Goal: Navigation & Orientation: Understand site structure

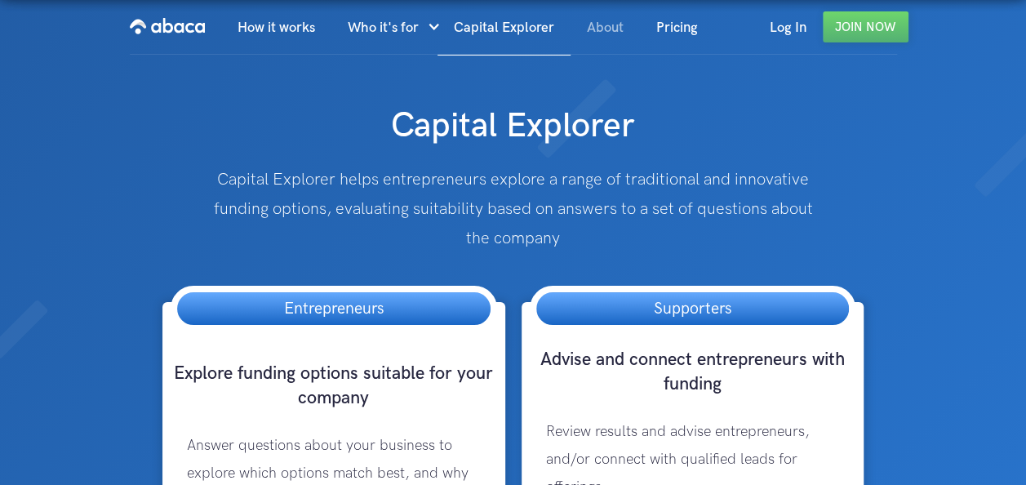
click at [620, 33] on link "About" at bounding box center [605, 28] width 69 height 56
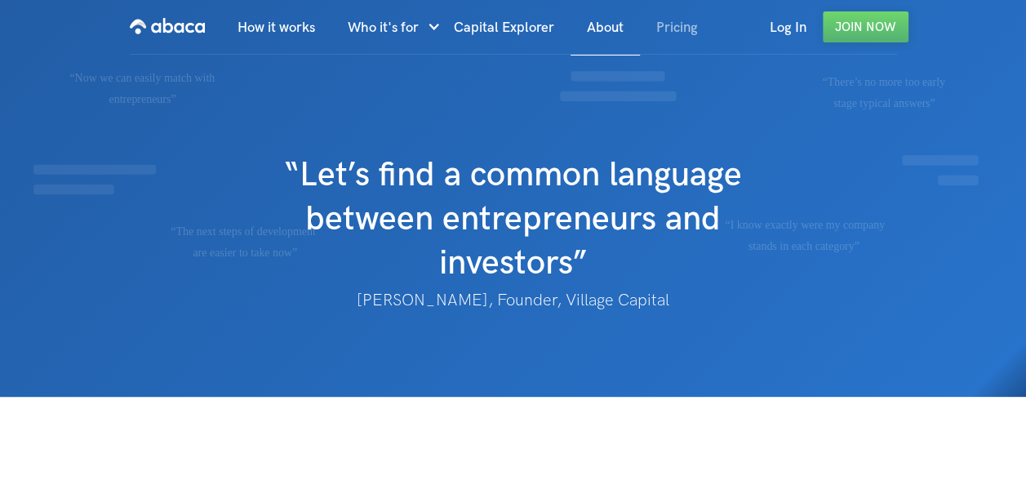
click at [677, 24] on link "Pricing" at bounding box center [677, 28] width 74 height 56
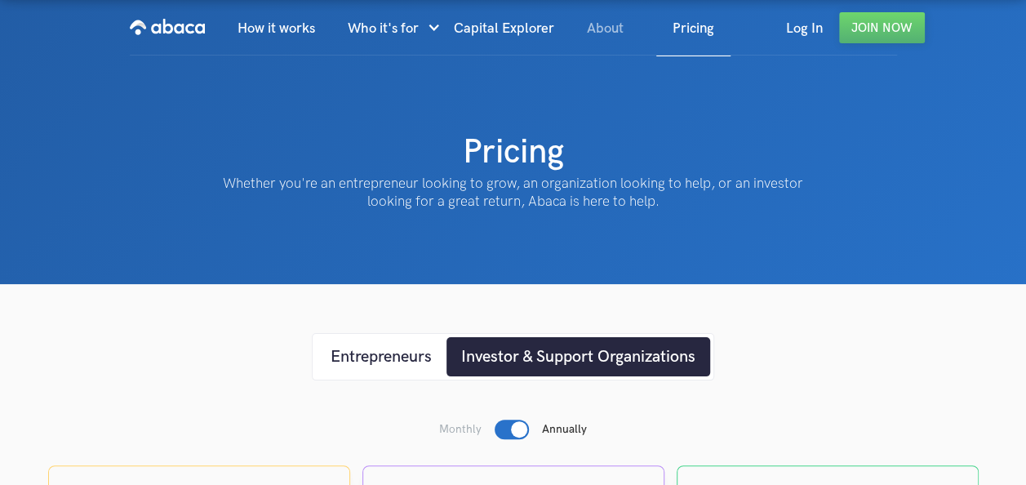
click at [612, 43] on link "About" at bounding box center [605, 29] width 69 height 56
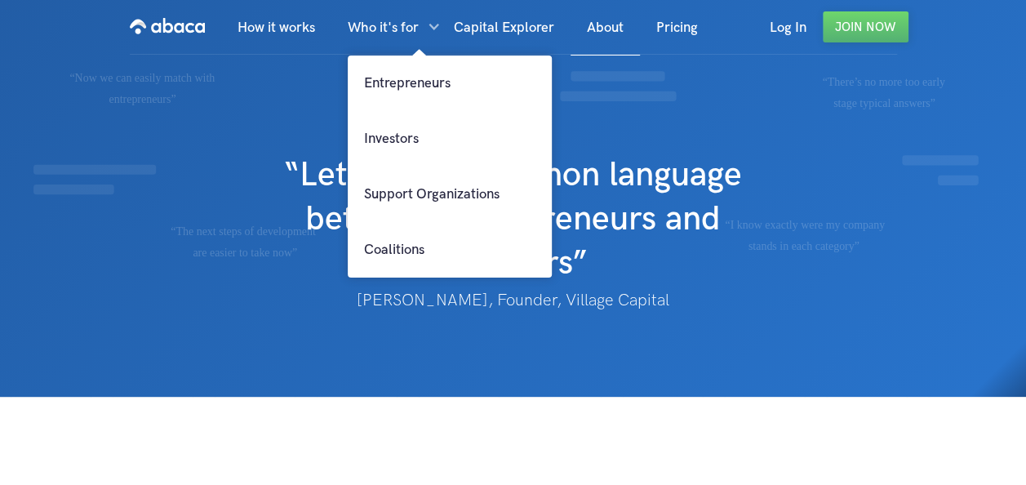
click at [433, 28] on div at bounding box center [426, 28] width 14 height 56
